Goal: Book appointment/travel/reservation

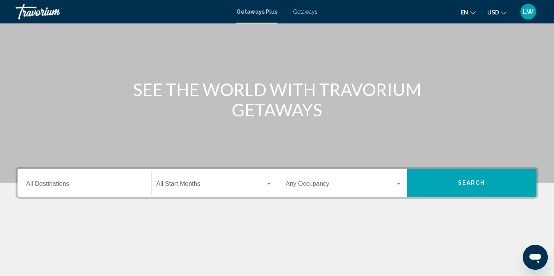
scroll to position [66, 0]
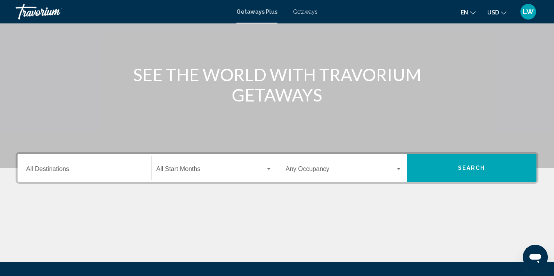
click at [43, 166] on div "Destination All Destinations" at bounding box center [84, 168] width 117 height 25
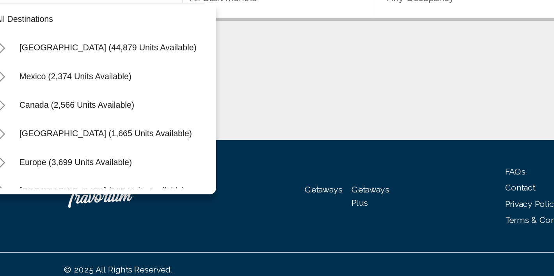
scroll to position [0, 0]
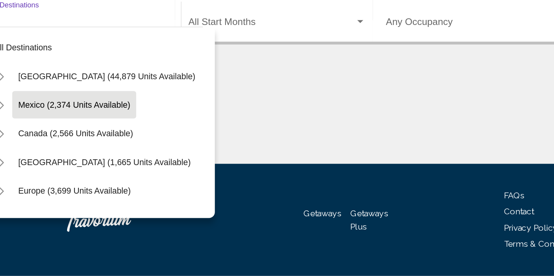
click at [111, 147] on button "Mexico (2,374 units available)" at bounding box center [81, 142] width 81 height 18
type input "**********"
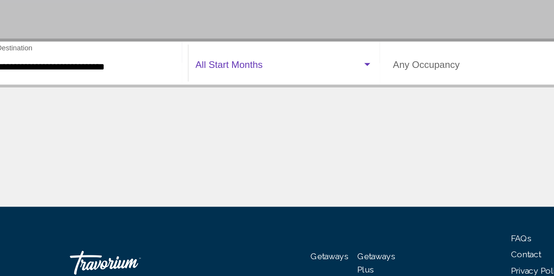
click at [267, 88] on div "Search widget" at bounding box center [269, 87] width 4 height 2
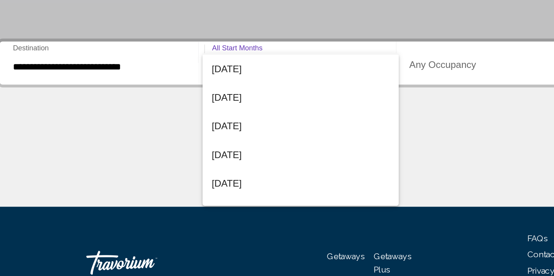
scroll to position [82, 0]
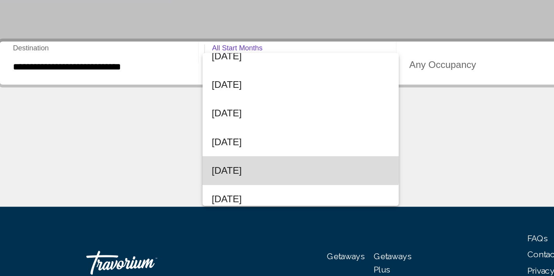
click at [211, 154] on span "[DATE]" at bounding box center [214, 156] width 116 height 19
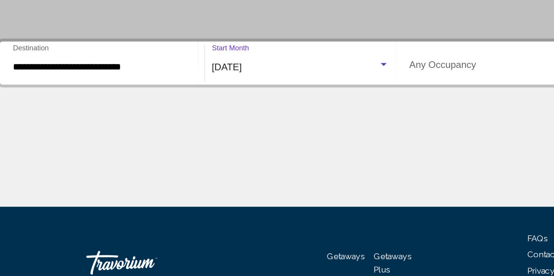
click at [320, 93] on div "Occupancy Any Occupancy" at bounding box center [343, 86] width 117 height 25
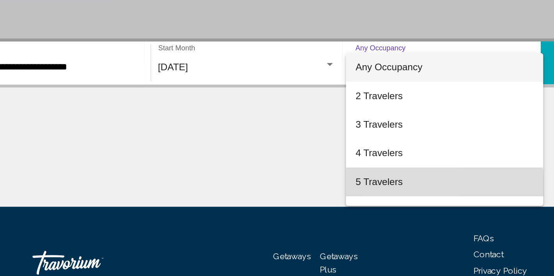
click at [317, 166] on span "5 Travelers" at bounding box center [343, 163] width 117 height 19
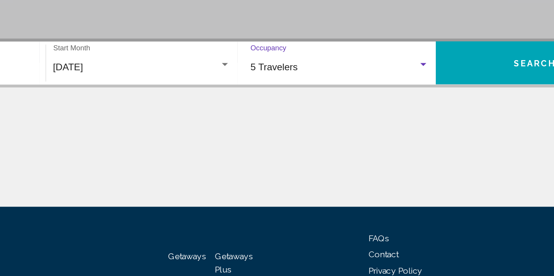
click at [462, 92] on button "Search" at bounding box center [472, 86] width 130 height 28
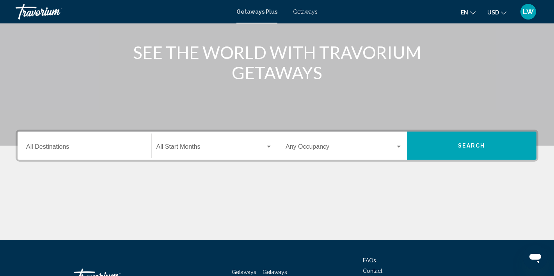
scroll to position [92, 0]
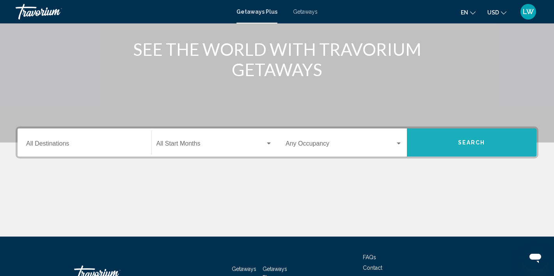
click at [477, 147] on button "Search" at bounding box center [472, 142] width 130 height 28
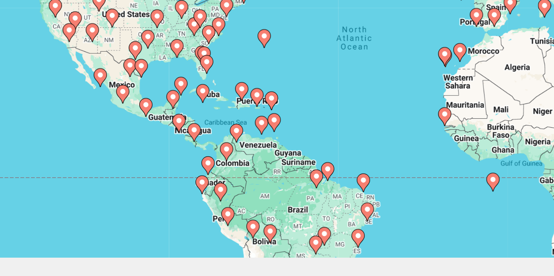
scroll to position [25, 0]
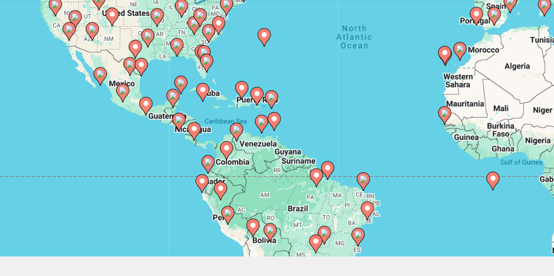
click at [181, 202] on icon "Main content" at bounding box center [177, 202] width 7 height 10
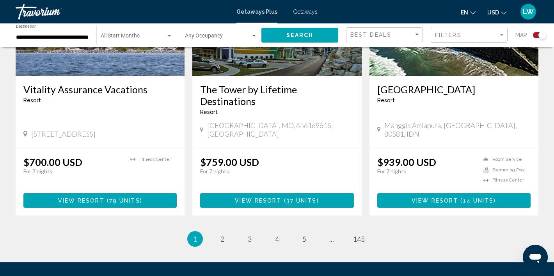
scroll to position [1237, 0]
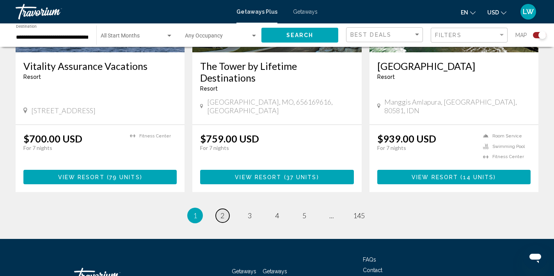
click at [222, 211] on span "2" at bounding box center [222, 215] width 4 height 9
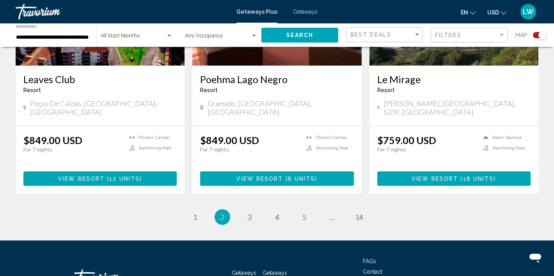
scroll to position [1213, 0]
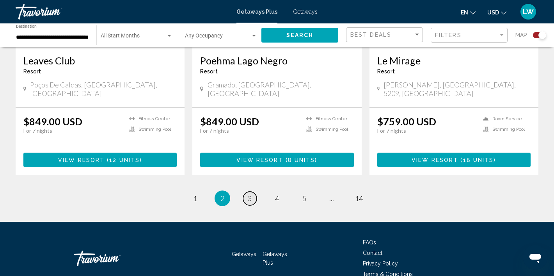
click at [249, 194] on span "3" at bounding box center [250, 198] width 4 height 9
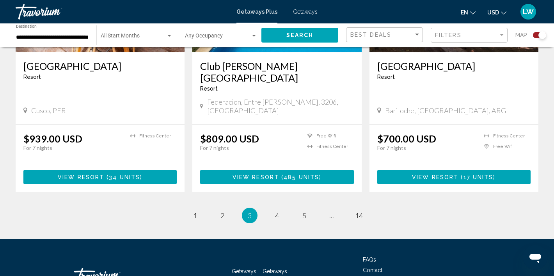
scroll to position [1213, 0]
click at [273, 209] on link "page 4" at bounding box center [277, 216] width 14 height 14
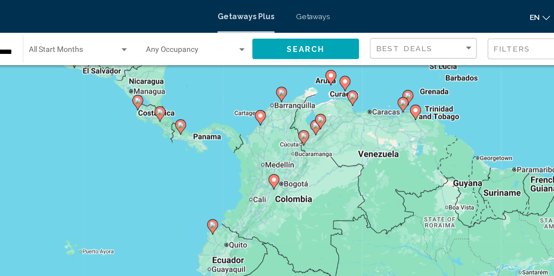
scroll to position [35, 0]
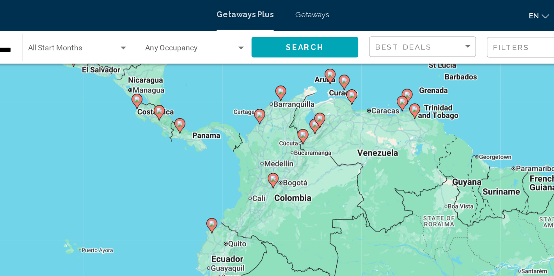
click at [270, 85] on icon "Main content" at bounding box center [267, 85] width 7 height 10
type input "**********"
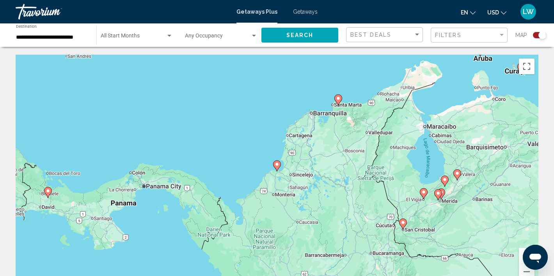
scroll to position [1, 0]
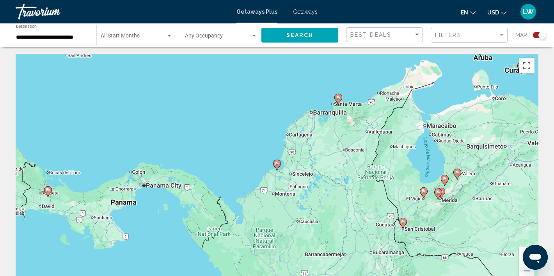
click at [310, 43] on div "Search" at bounding box center [303, 34] width 85 height 23
click at [417, 34] on div "Sort by" at bounding box center [417, 35] width 4 height 2
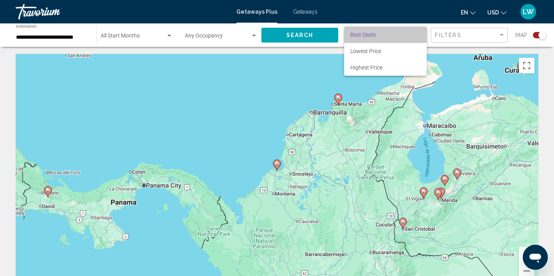
click at [417, 36] on span "Best Deals" at bounding box center [385, 35] width 70 height 16
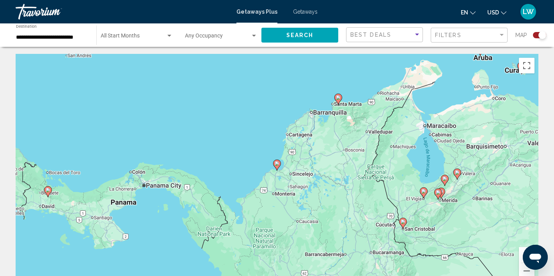
click at [505, 34] on mat-form-field "Filters" at bounding box center [469, 35] width 77 height 15
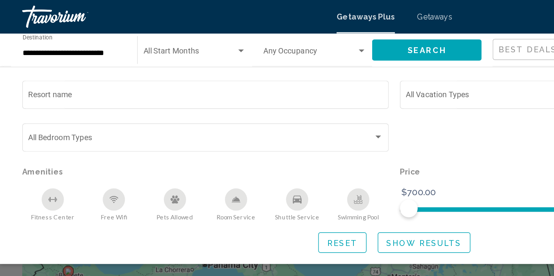
scroll to position [0, 0]
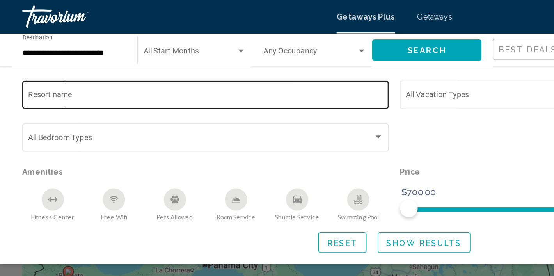
click at [188, 71] on div "Resort name" at bounding box center [144, 65] width 249 height 21
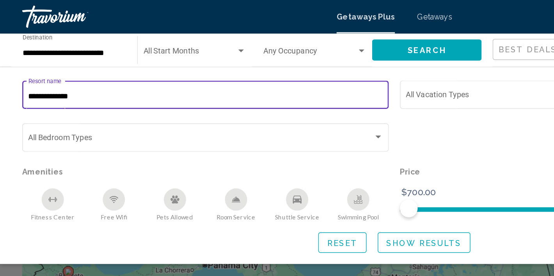
type input "**********"
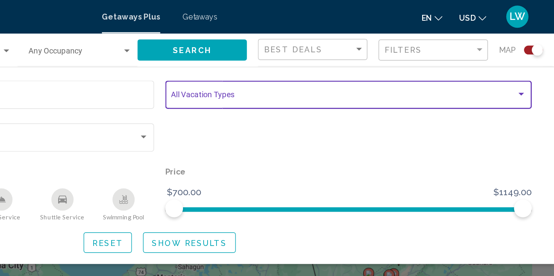
click at [532, 66] on div "Search widget" at bounding box center [531, 66] width 4 height 2
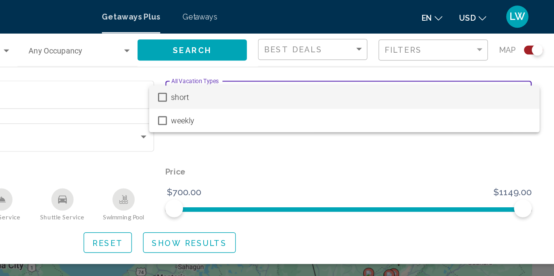
click at [471, 110] on div at bounding box center [277, 138] width 554 height 276
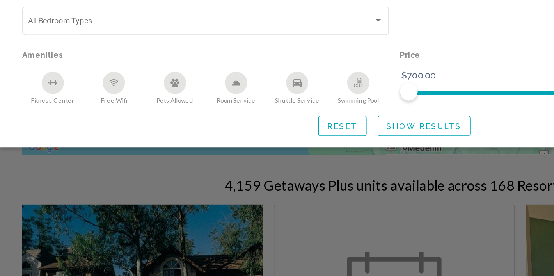
scroll to position [107, 0]
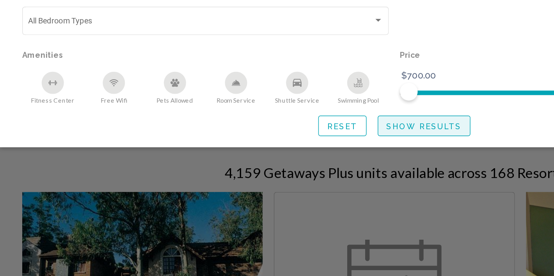
click at [278, 174] on button "Show Results" at bounding box center [297, 170] width 65 height 14
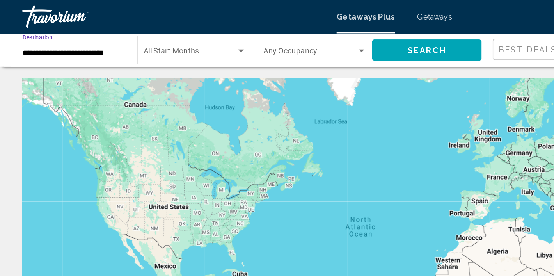
click at [84, 38] on input "**********" at bounding box center [52, 37] width 73 height 6
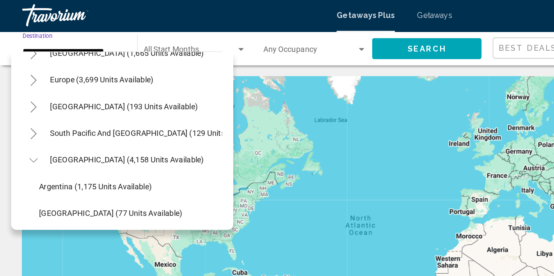
scroll to position [71, 0]
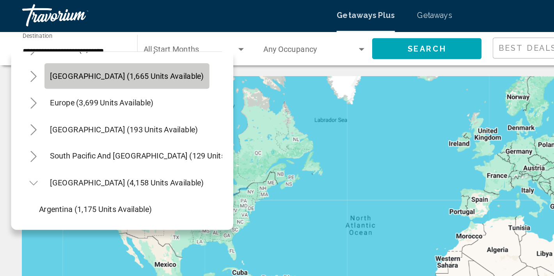
click at [92, 55] on span "[GEOGRAPHIC_DATA] (1,665 units available)" at bounding box center [89, 54] width 108 height 6
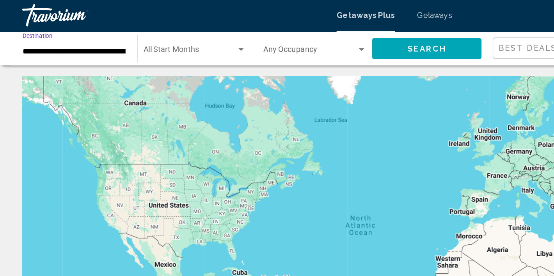
click at [294, 38] on span "Search" at bounding box center [299, 35] width 27 height 6
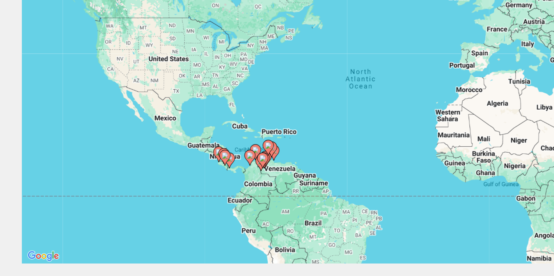
scroll to position [30, 0]
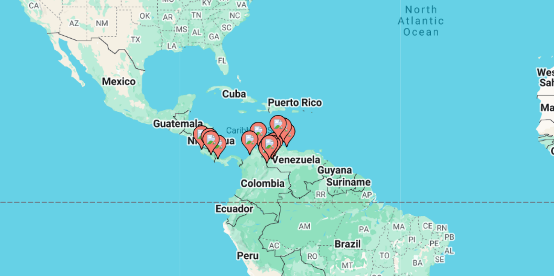
drag, startPoint x: 183, startPoint y: 184, endPoint x: 192, endPoint y: 188, distance: 9.5
click at [192, 188] on image "Main content" at bounding box center [193, 188] width 5 height 5
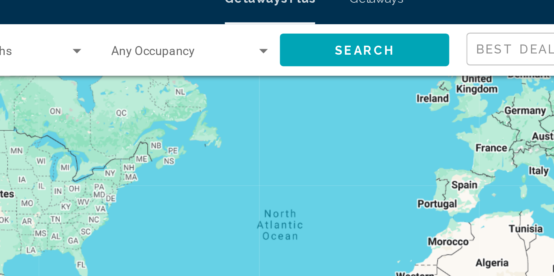
scroll to position [36, 0]
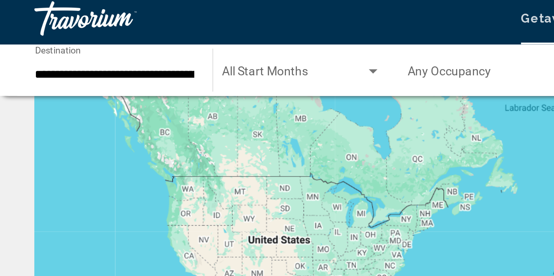
click at [87, 41] on div "**********" at bounding box center [52, 35] width 73 height 21
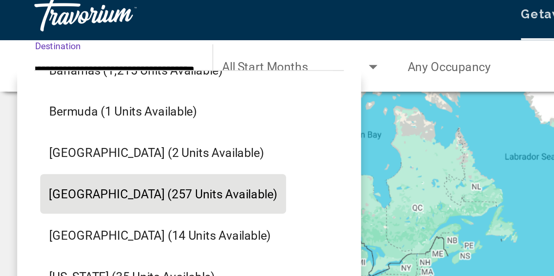
scroll to position [0, 0]
click at [67, 92] on span "Dominican Republic (257 units available)" at bounding box center [74, 93] width 104 height 6
type input "**********"
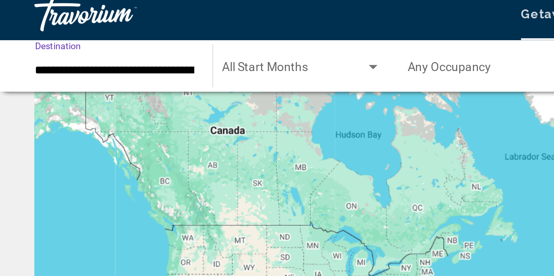
scroll to position [0, 26]
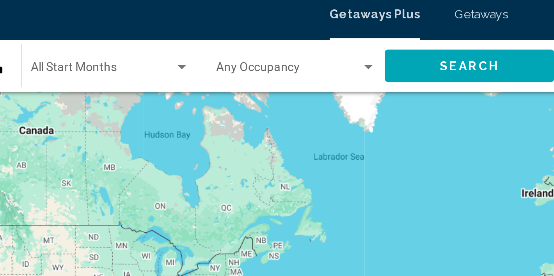
click at [287, 34] on span "Search" at bounding box center [299, 35] width 27 height 6
